Goal: Information Seeking & Learning: Learn about a topic

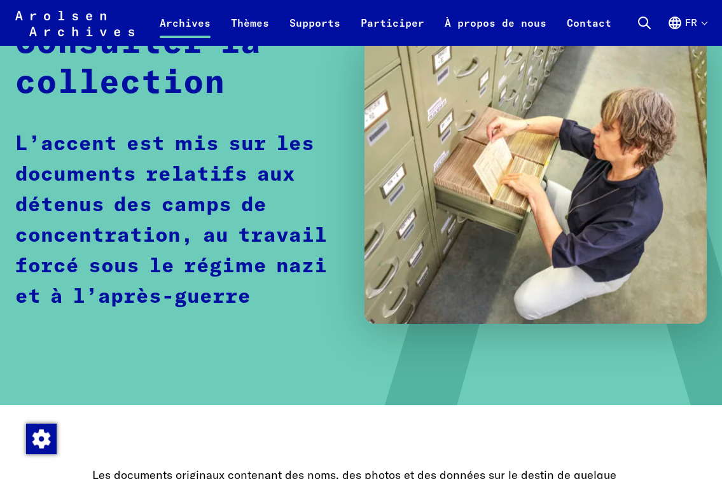
scroll to position [127, 0]
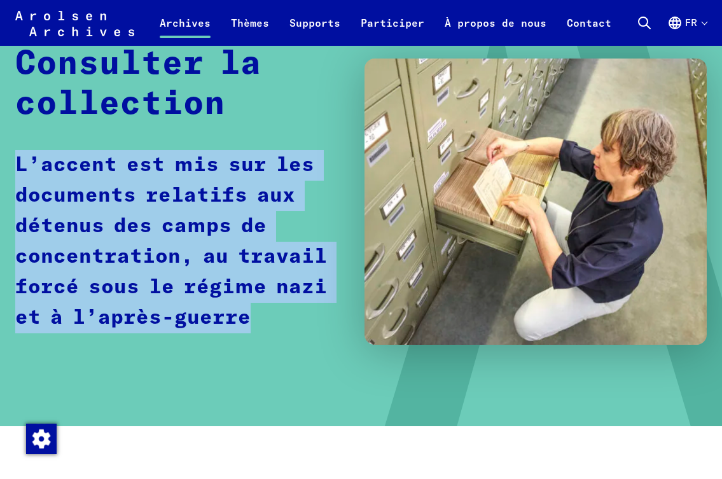
drag, startPoint x: 13, startPoint y: 167, endPoint x: 256, endPoint y: 332, distance: 293.9
click at [256, 332] on div "Home Archives Consulter la collection Consulter la collection L’accent est mis …" at bounding box center [361, 185] width 722 height 481
copy p "L’accent est mis sur les documents relatifs aux détenus des camps de concentrat…"
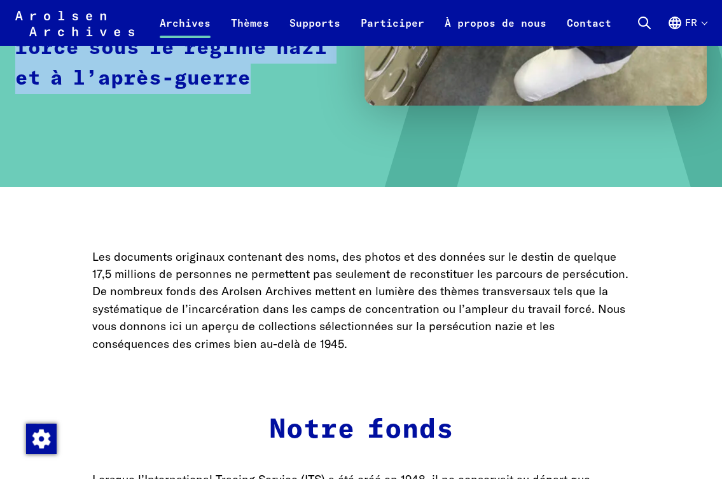
scroll to position [430, 0]
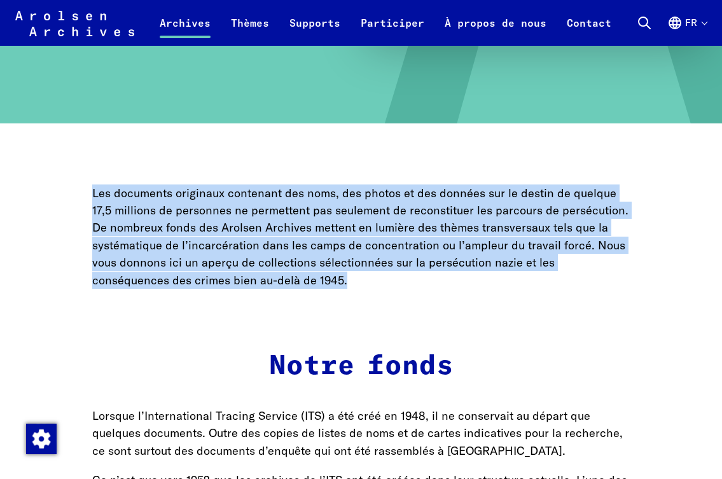
drag, startPoint x: 94, startPoint y: 193, endPoint x: 286, endPoint y: 286, distance: 213.5
click at [286, 286] on p "Les documents originaux contenant des noms, des photos et des données sur le de…" at bounding box center [361, 237] width 538 height 105
copy p "Les documents originaux contenant des noms, des photos et des données sur le de…"
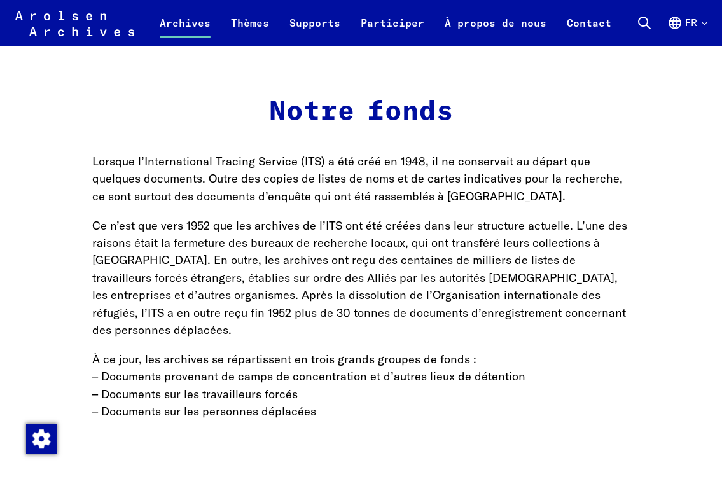
scroll to position [748, 0]
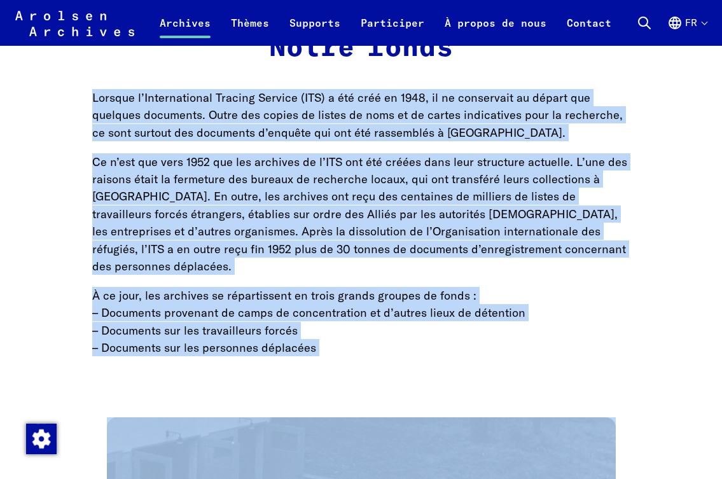
drag, startPoint x: 93, startPoint y: 101, endPoint x: 345, endPoint y: 344, distance: 350.2
click at [370, 349] on main "Home Archives Consulter la collection Consulter la collection L’accent est mis …" at bounding box center [361, 197] width 692 height 1746
copy main "Loremip d’Sitametconsec Adipisc Elitsed (DOE) t inc utla et 8862, do ma aliquae…"
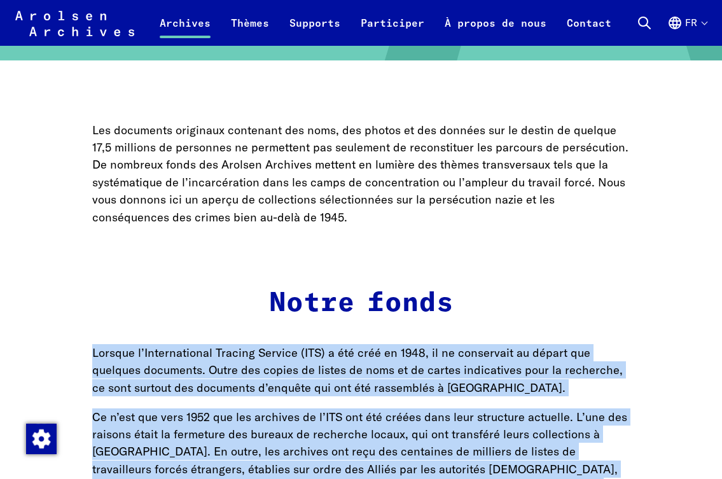
scroll to position [0, 0]
